Goal: Information Seeking & Learning: Learn about a topic

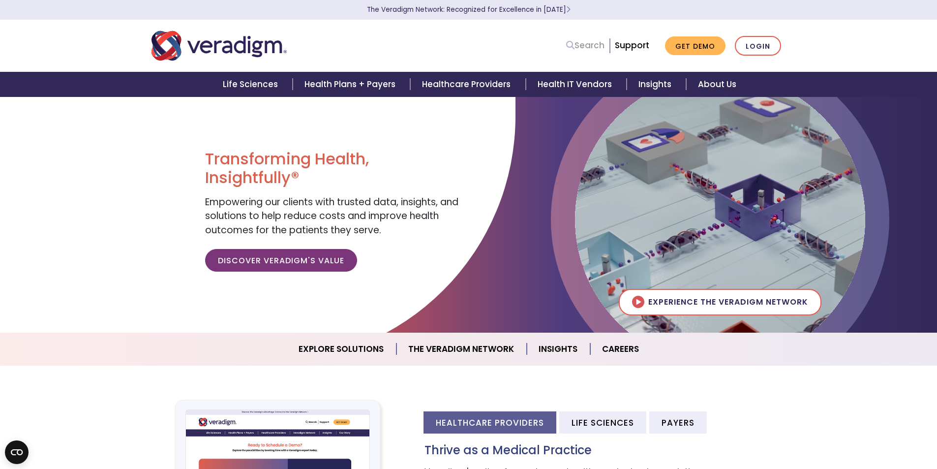
click at [576, 42] on link "Search" at bounding box center [585, 45] width 38 height 13
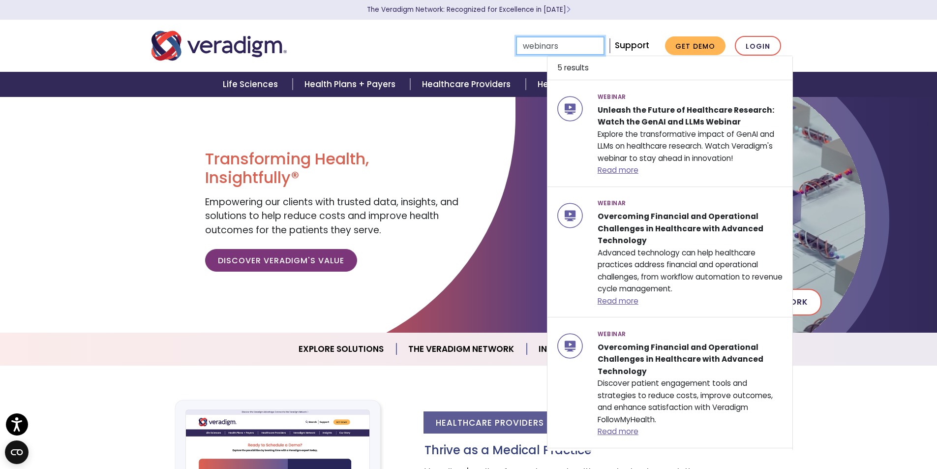
type input "webinars"
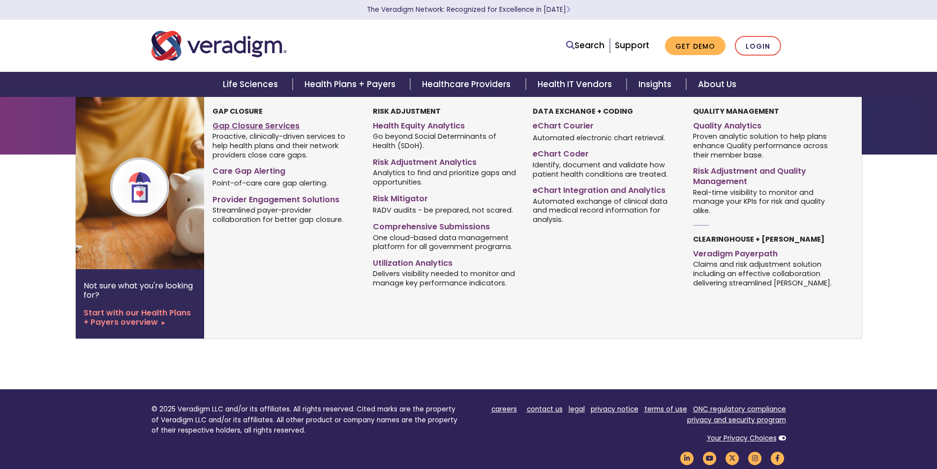
type input "webinars"
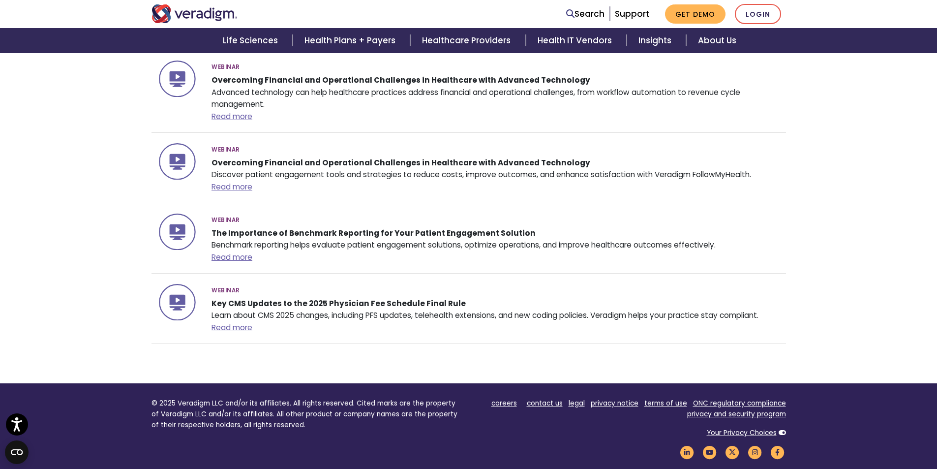
scroll to position [246, 0]
